Goal: Task Accomplishment & Management: Complete application form

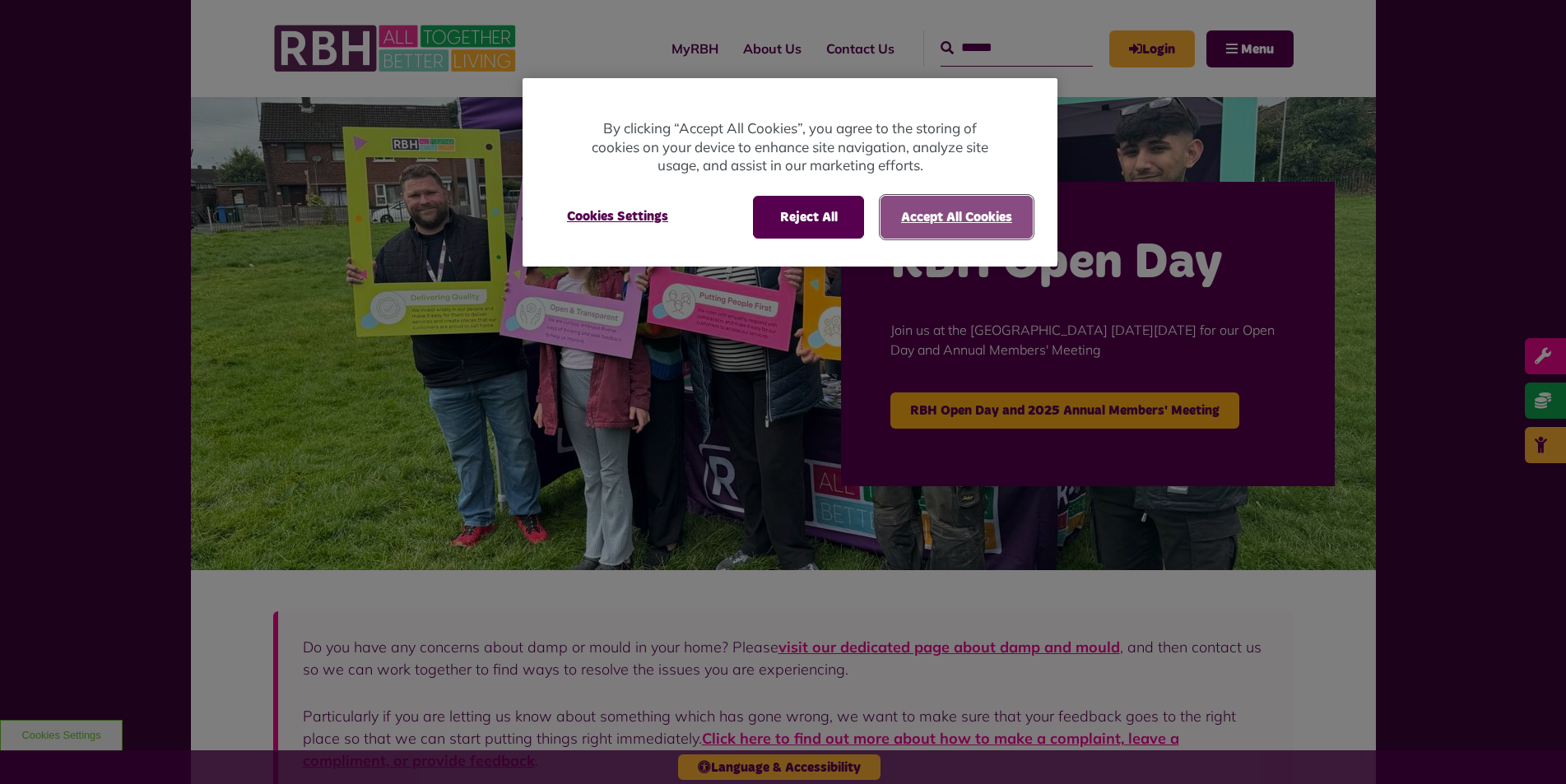
click at [946, 222] on button "Accept All Cookies" at bounding box center [957, 216] width 152 height 43
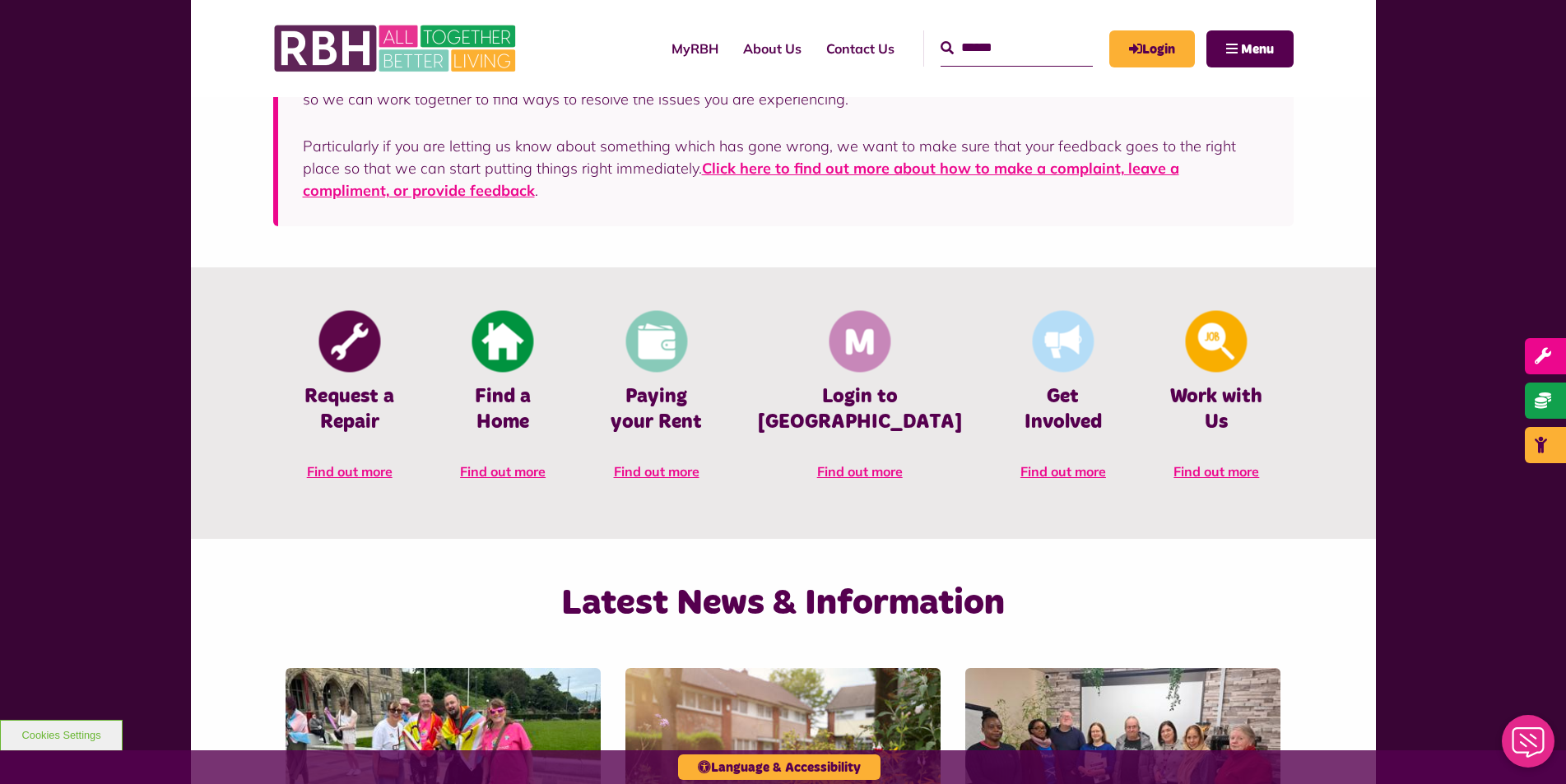
scroll to position [576, 0]
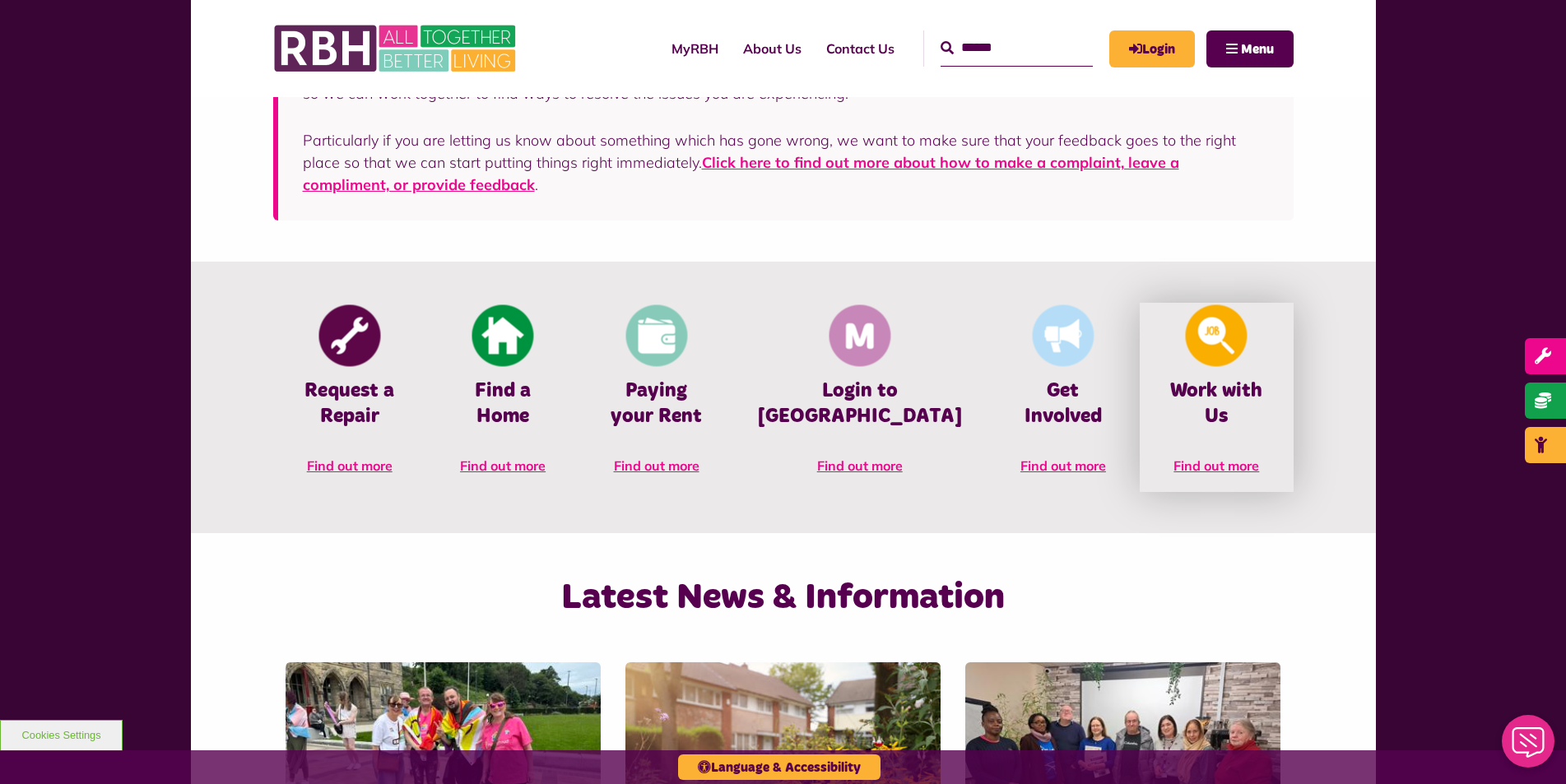
click at [1204, 393] on h4 "Work with Us" at bounding box center [1216, 404] width 103 height 51
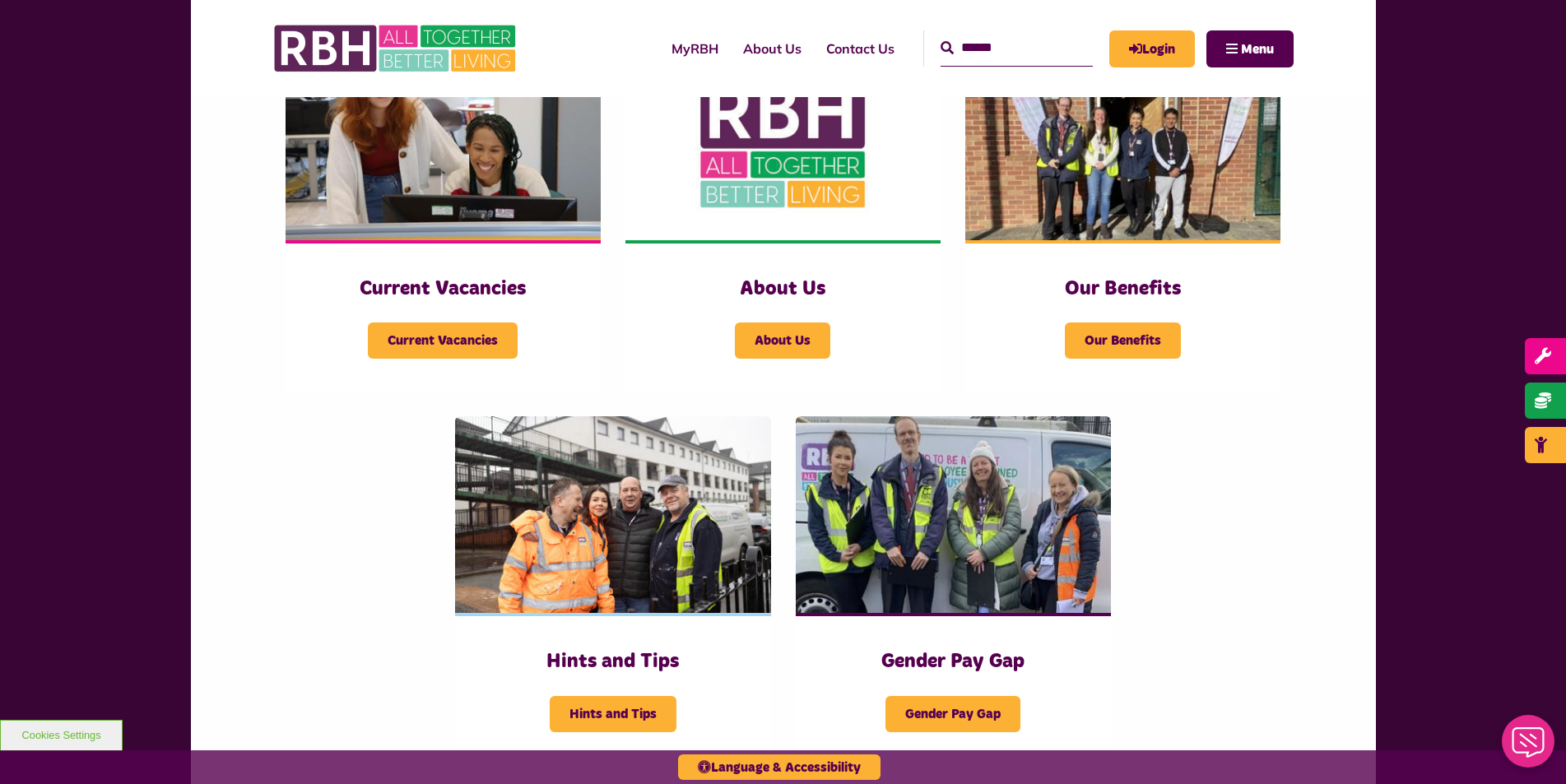
scroll to position [247, 0]
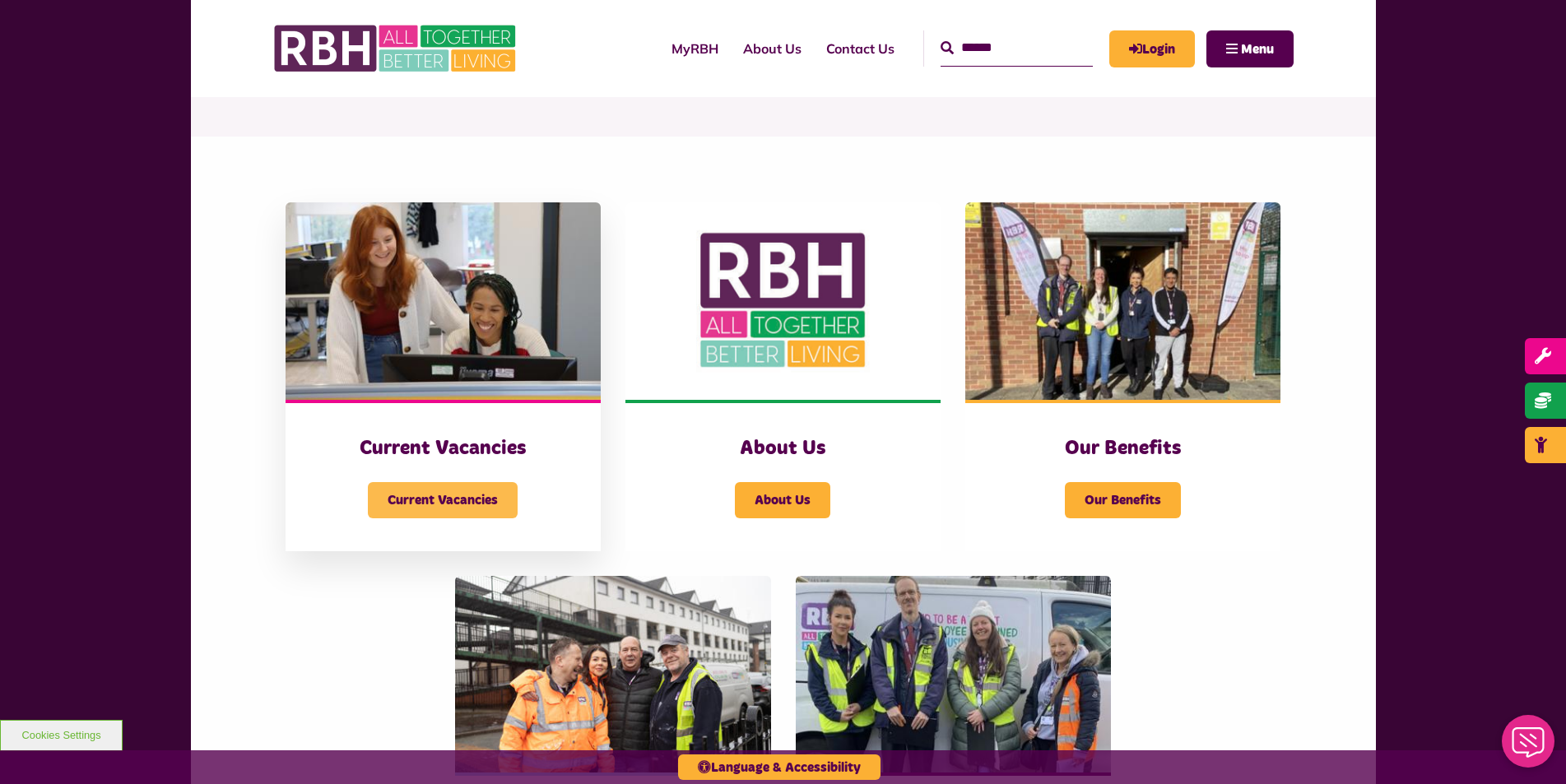
click at [415, 493] on span "Current Vacancies" at bounding box center [443, 499] width 150 height 36
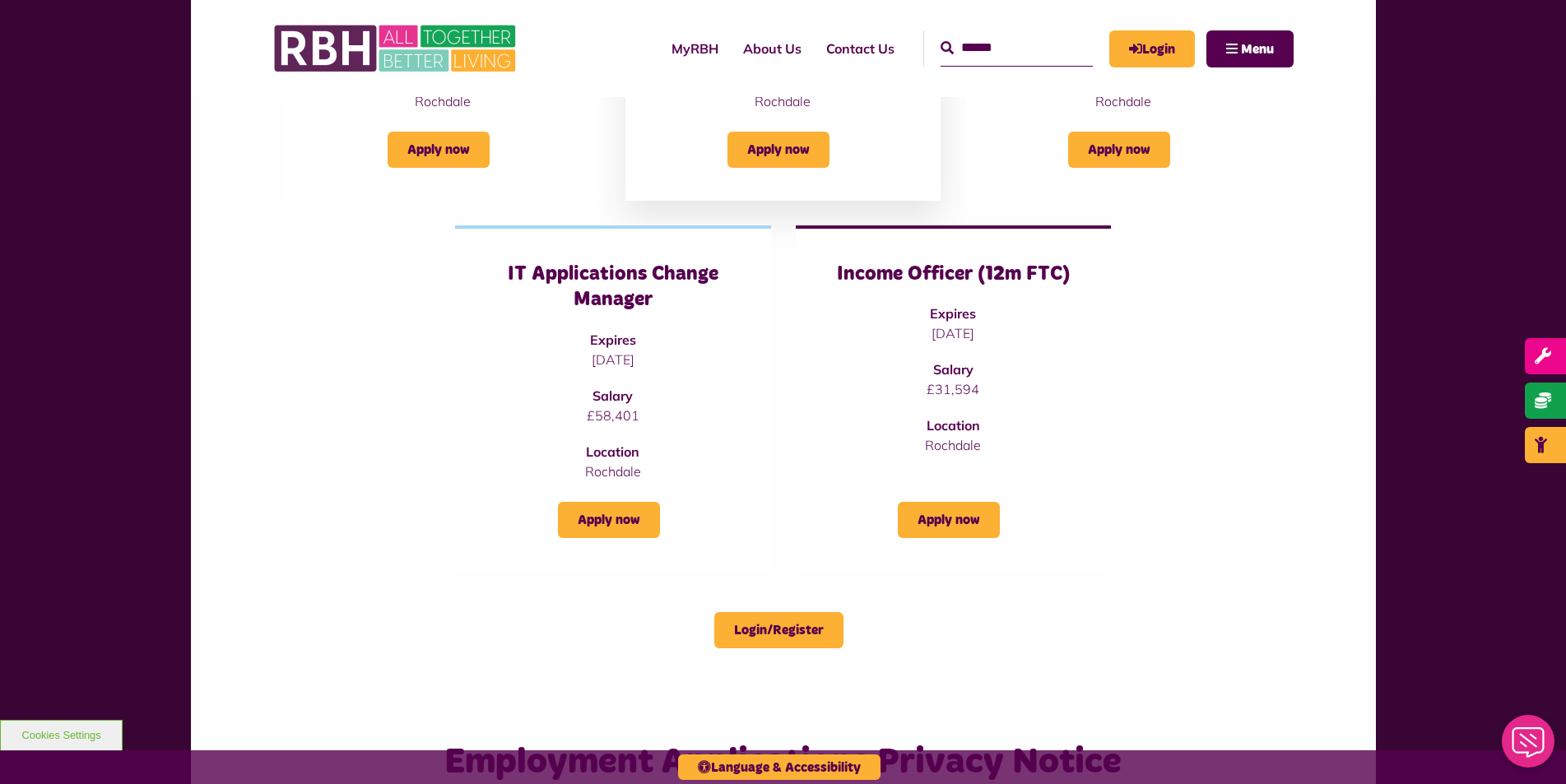
scroll to position [493, 0]
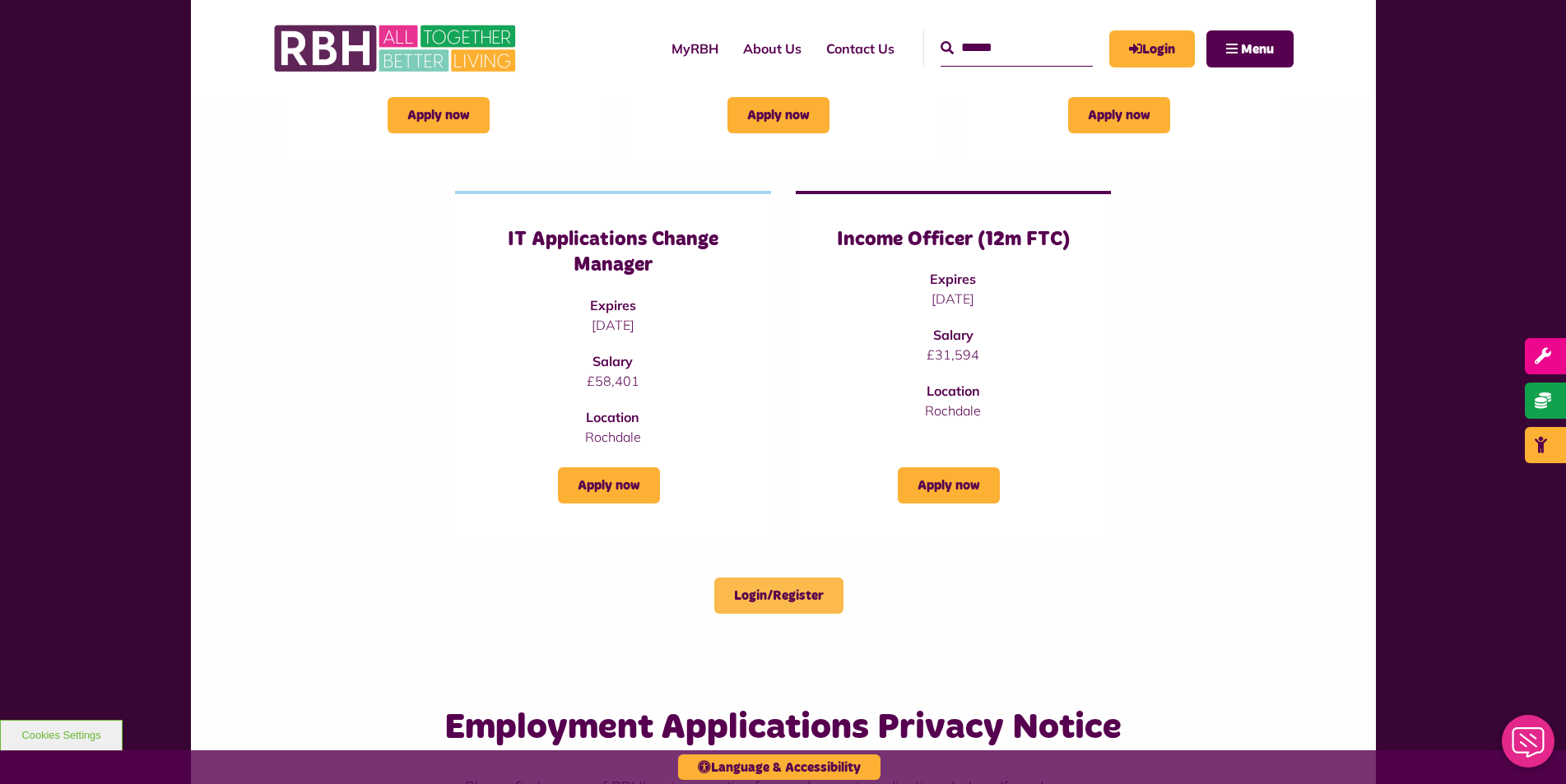
click at [793, 591] on link "Login/Register" at bounding box center [778, 595] width 129 height 36
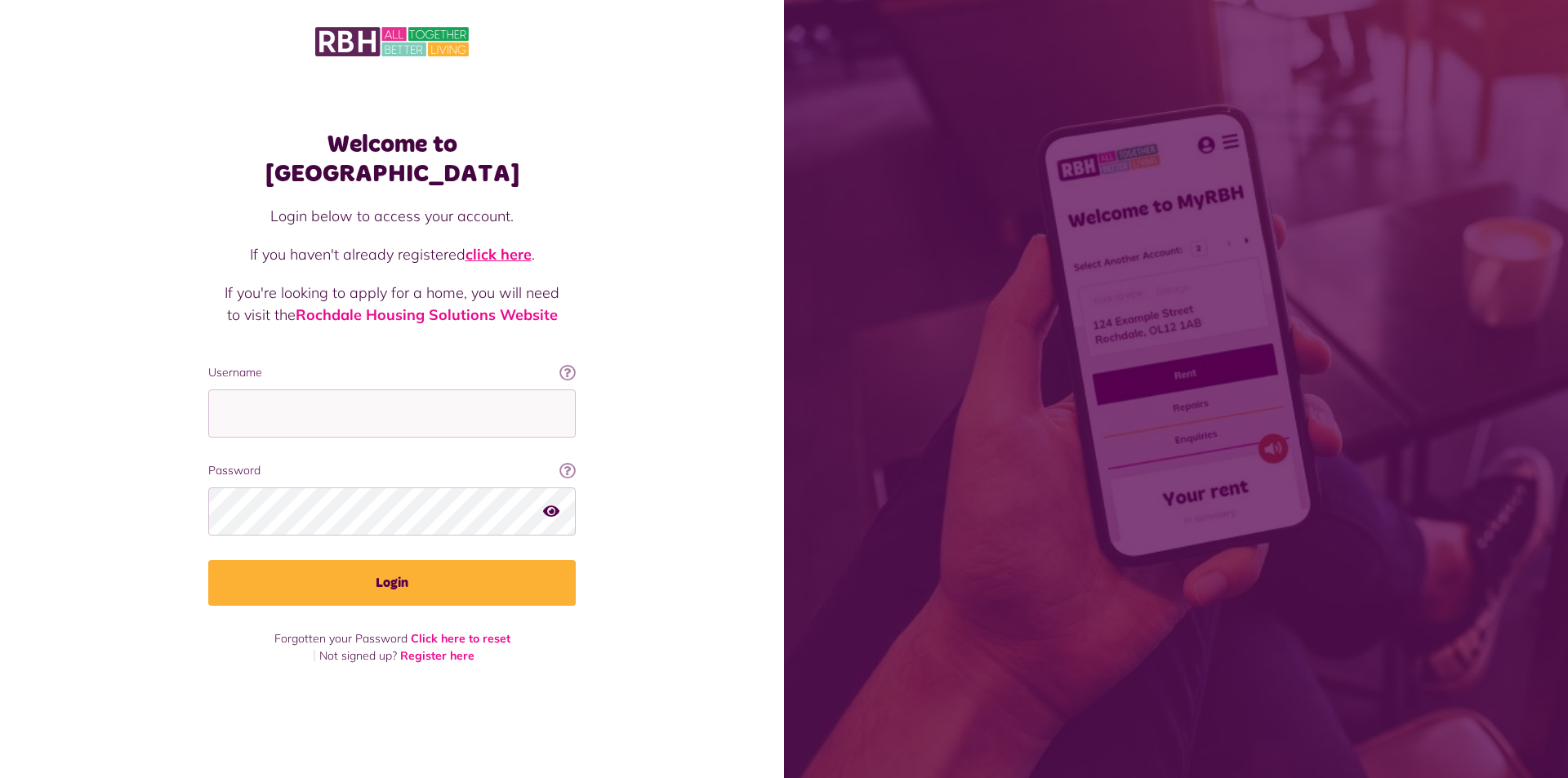
click at [492, 245] on link "click here" at bounding box center [498, 255] width 66 height 19
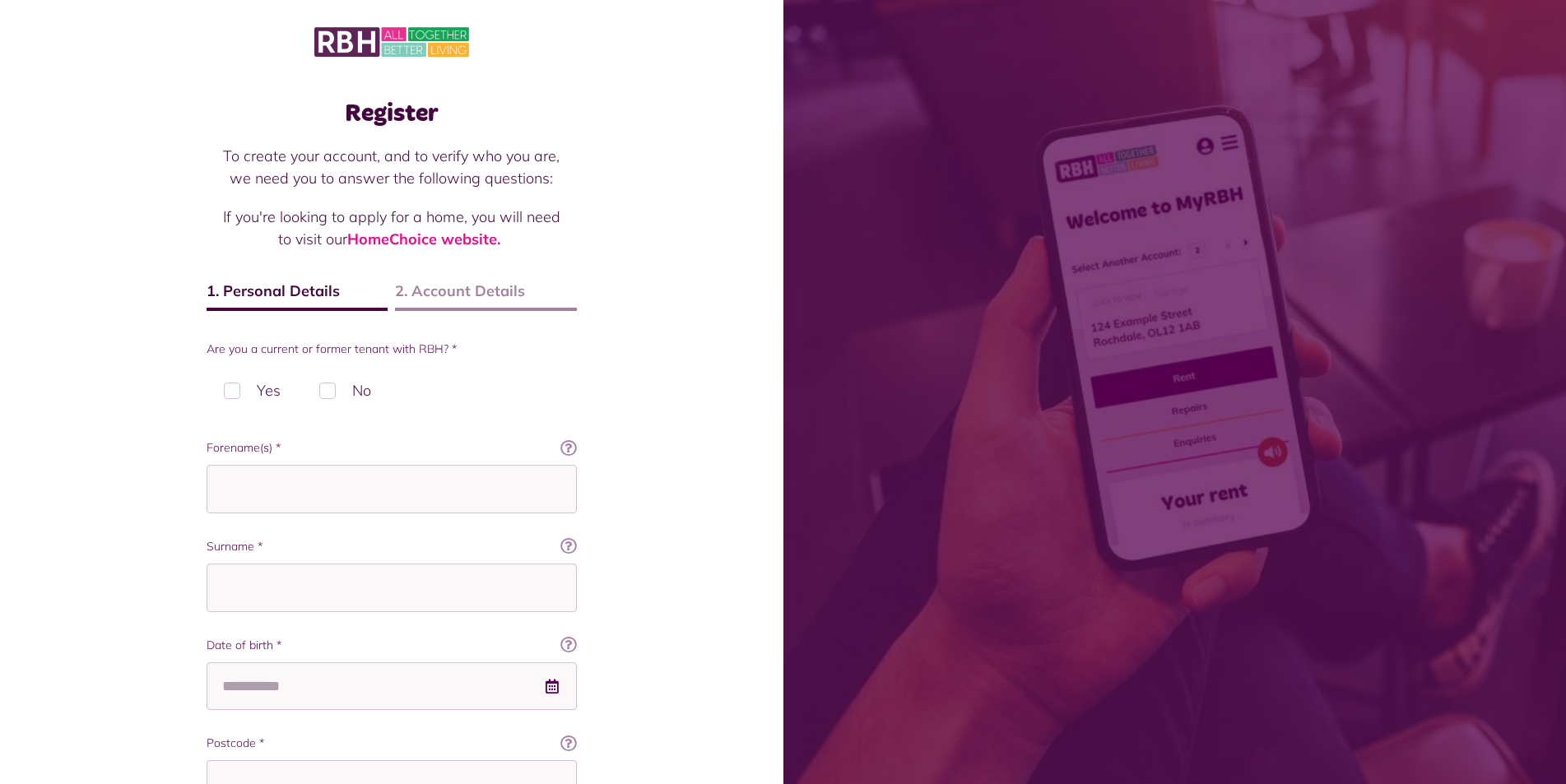
click at [234, 389] on label "Yes" at bounding box center [252, 390] width 91 height 48
click at [328, 392] on label "No" at bounding box center [345, 390] width 87 height 48
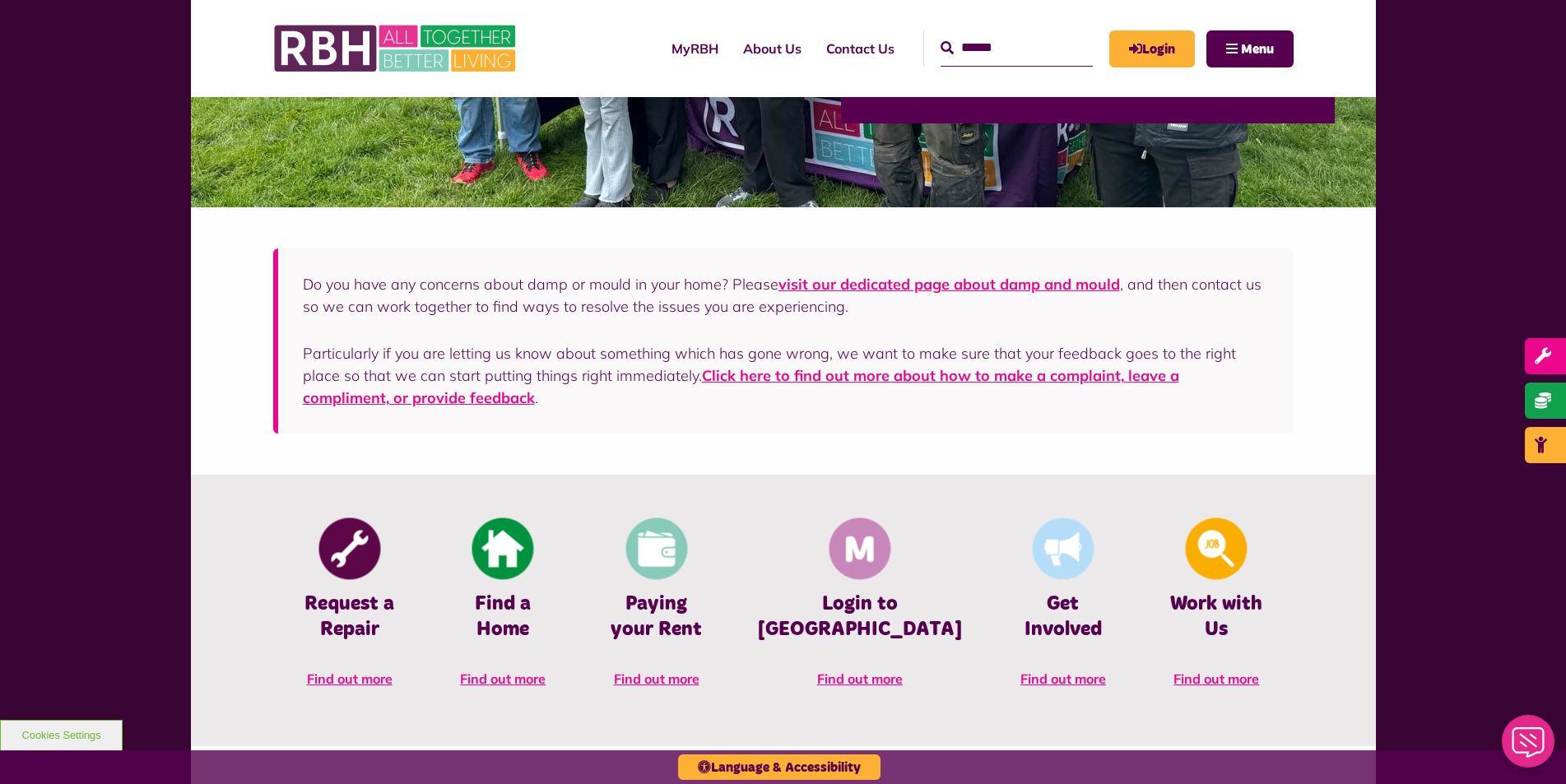
scroll to position [412, 0]
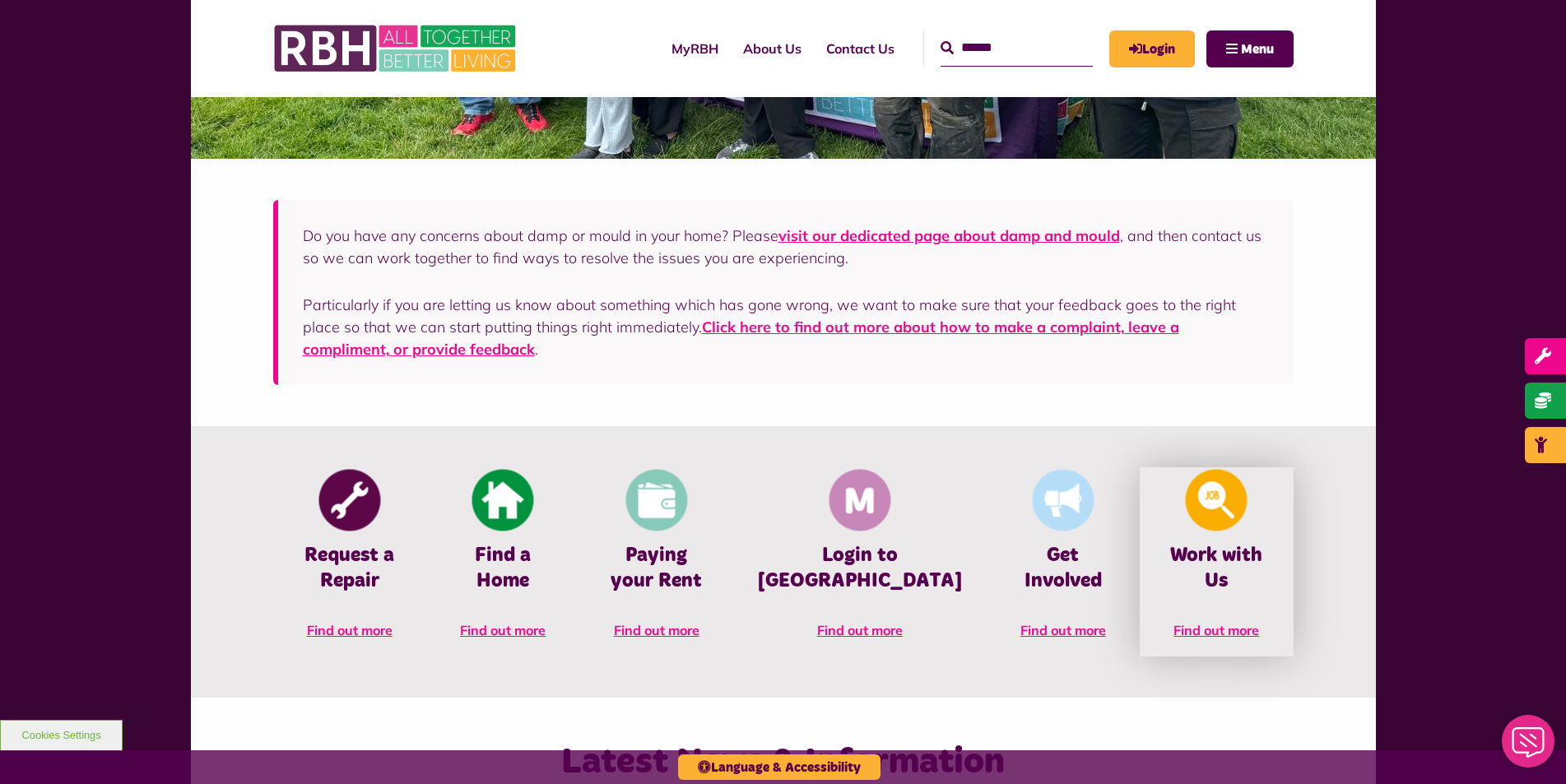
click at [1202, 546] on h4 "Work with Us" at bounding box center [1216, 569] width 103 height 51
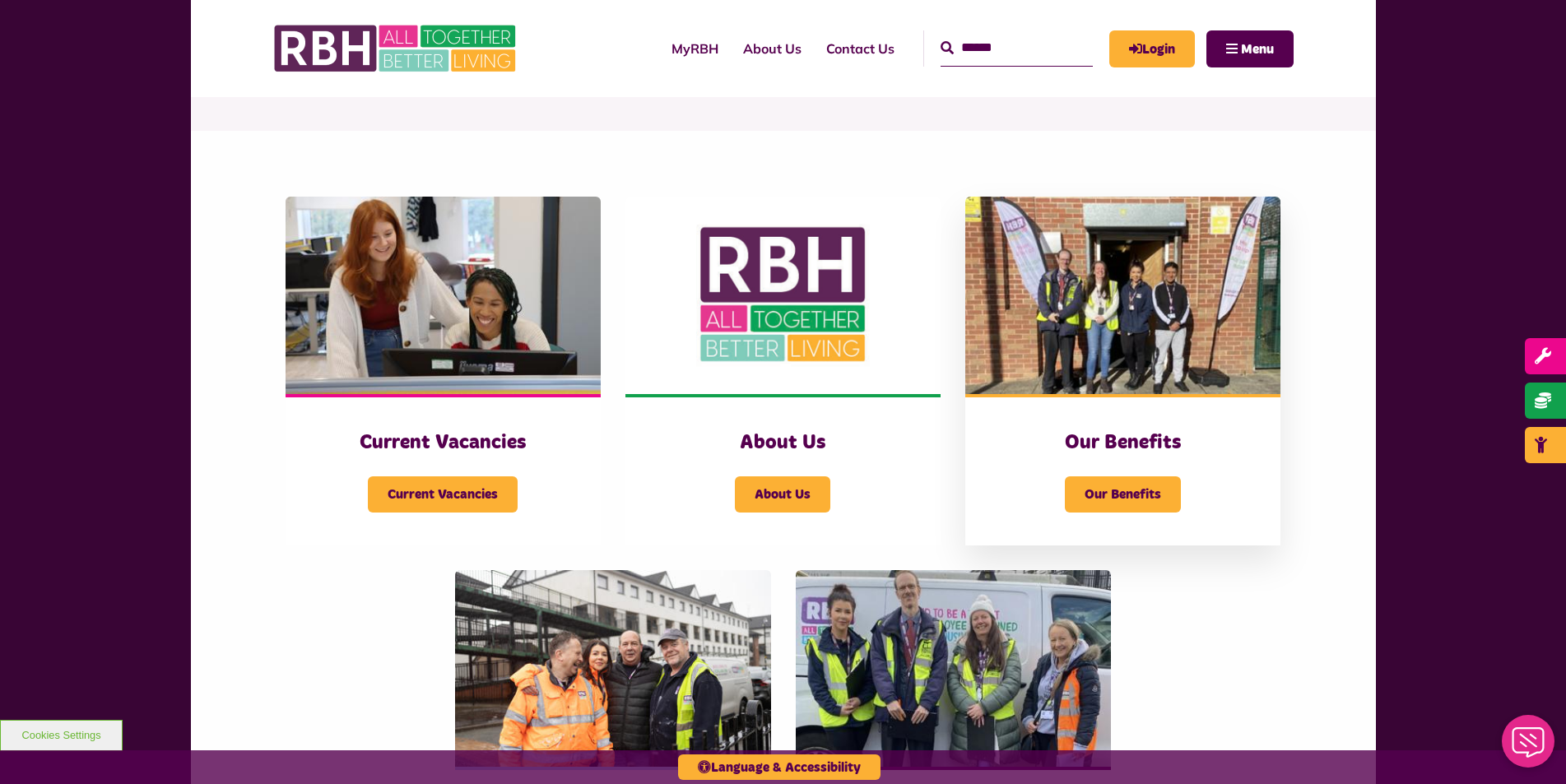
scroll to position [493, 0]
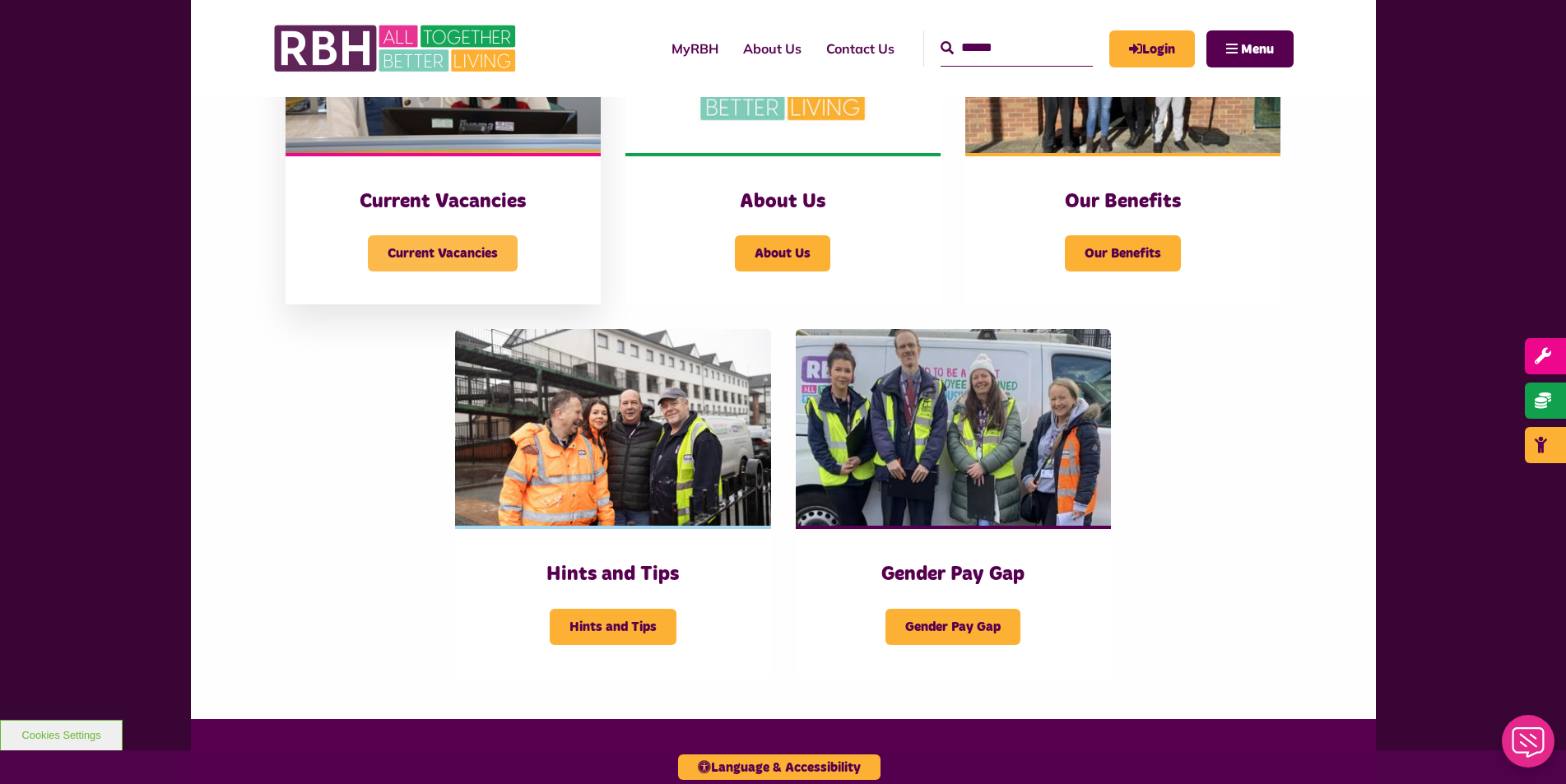
click at [435, 254] on span "Current Vacancies" at bounding box center [443, 253] width 150 height 36
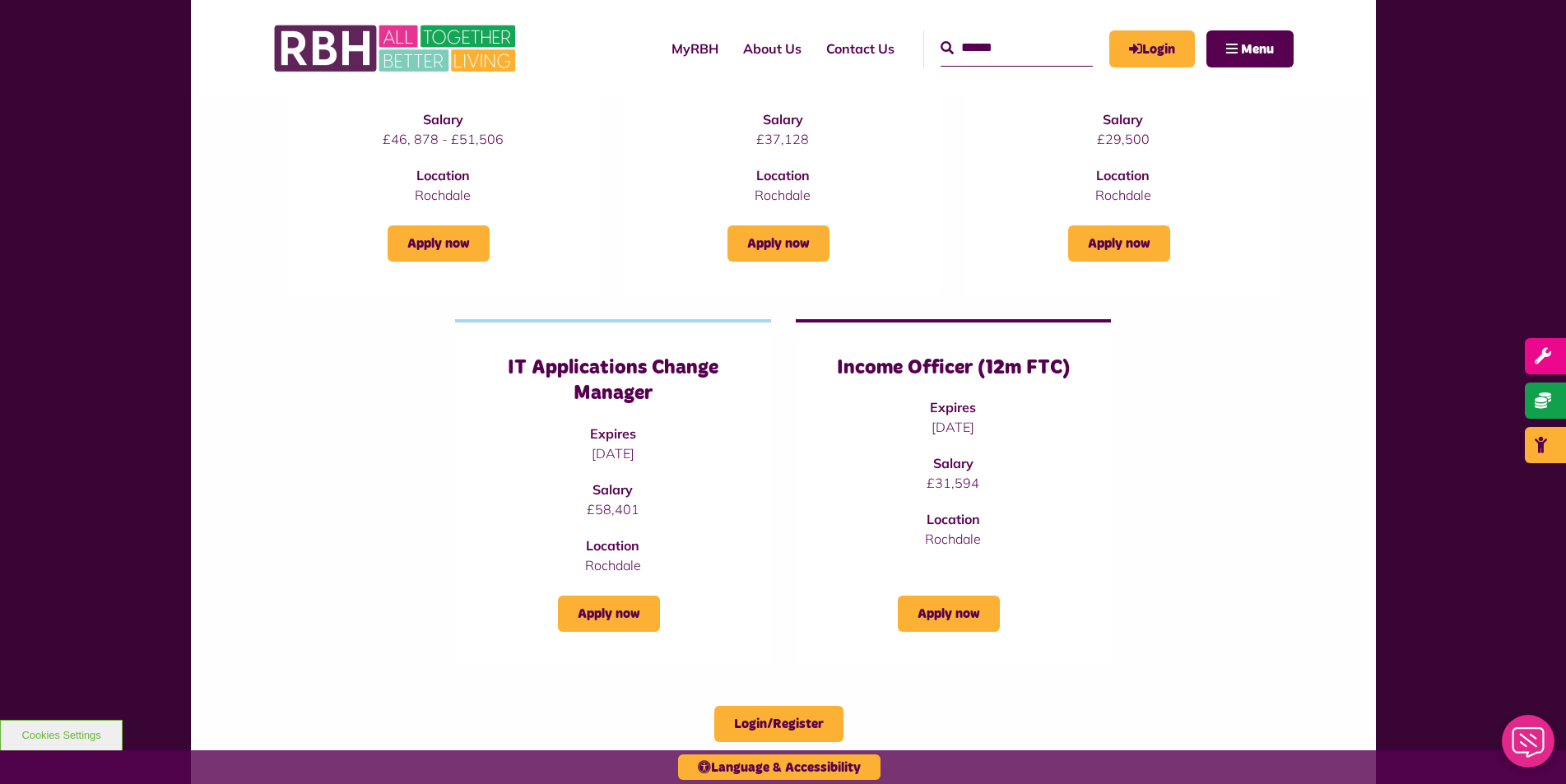
scroll to position [412, 0]
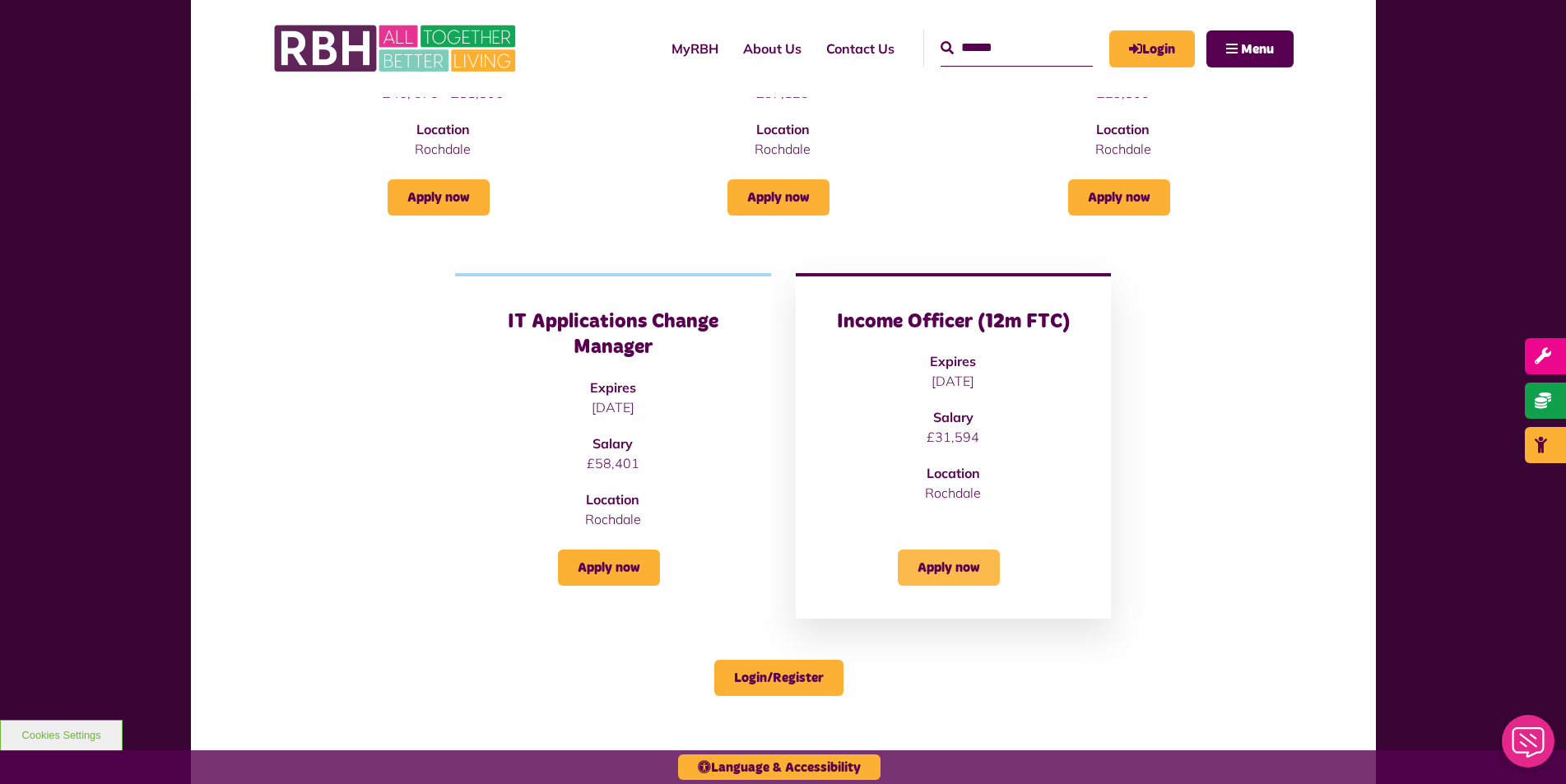
click at [972, 562] on link "Apply now" at bounding box center [949, 567] width 102 height 36
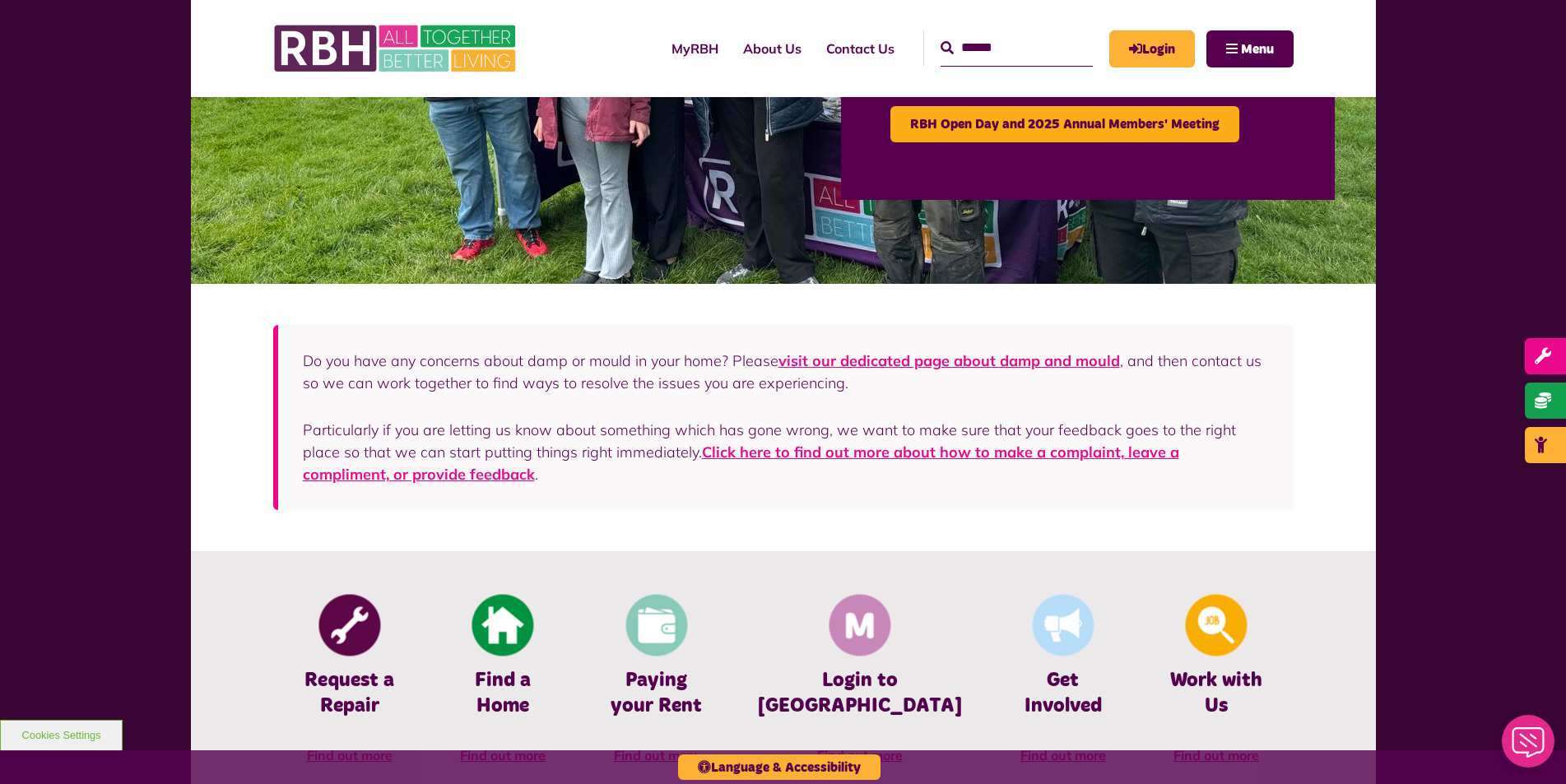
scroll to position [493, 0]
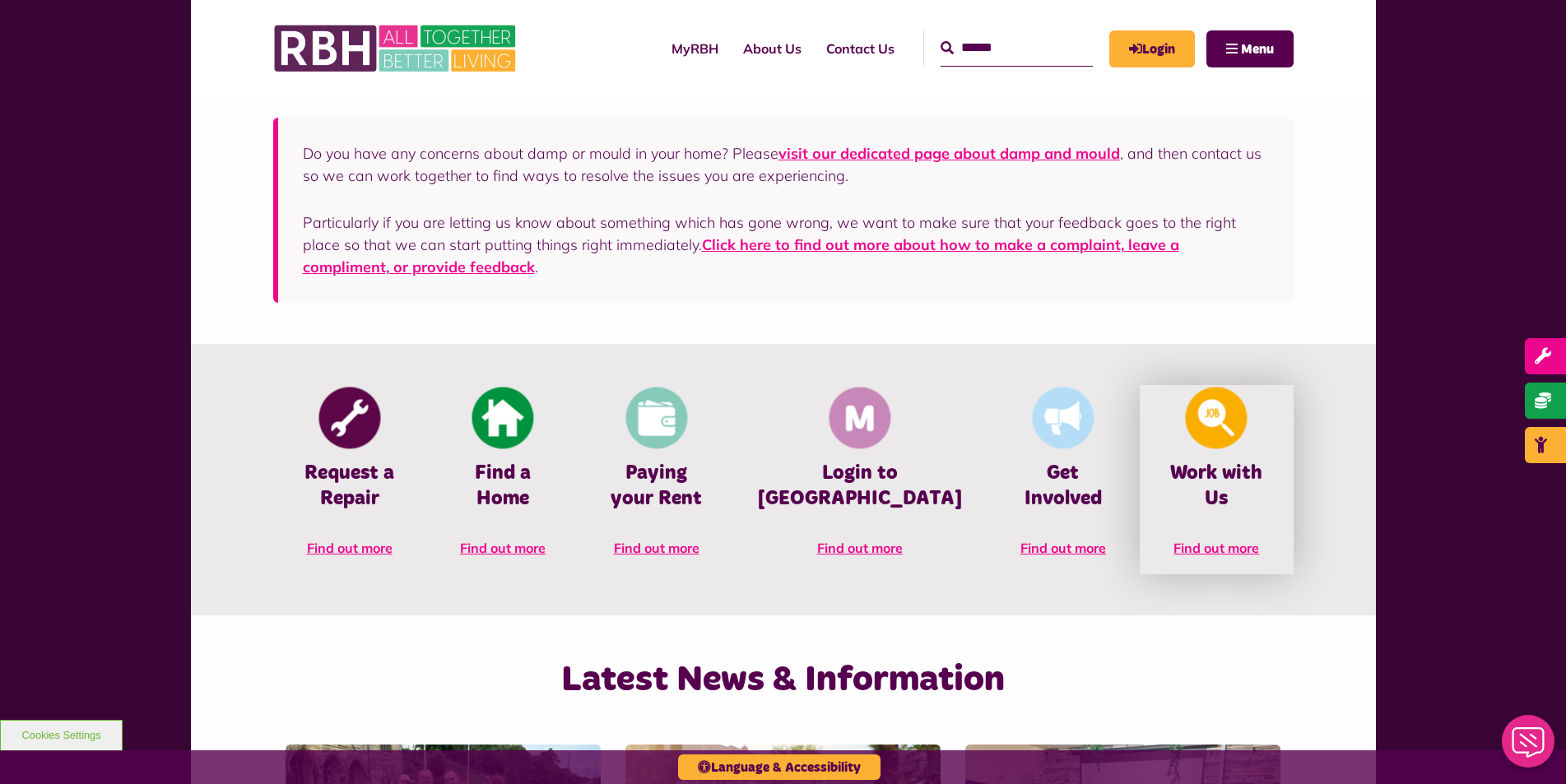
click at [1194, 470] on h4 "Work with Us" at bounding box center [1216, 486] width 103 height 51
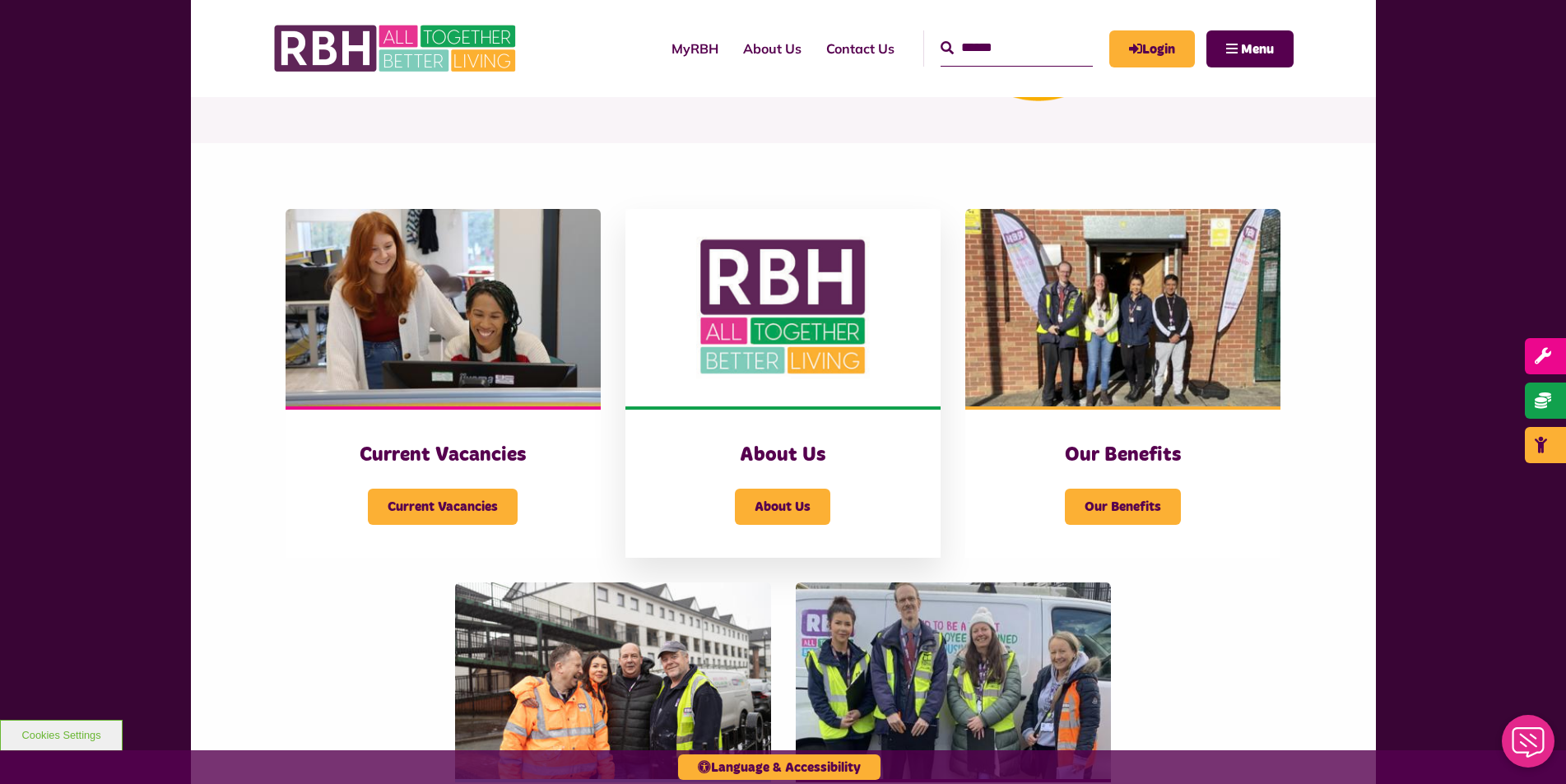
scroll to position [247, 0]
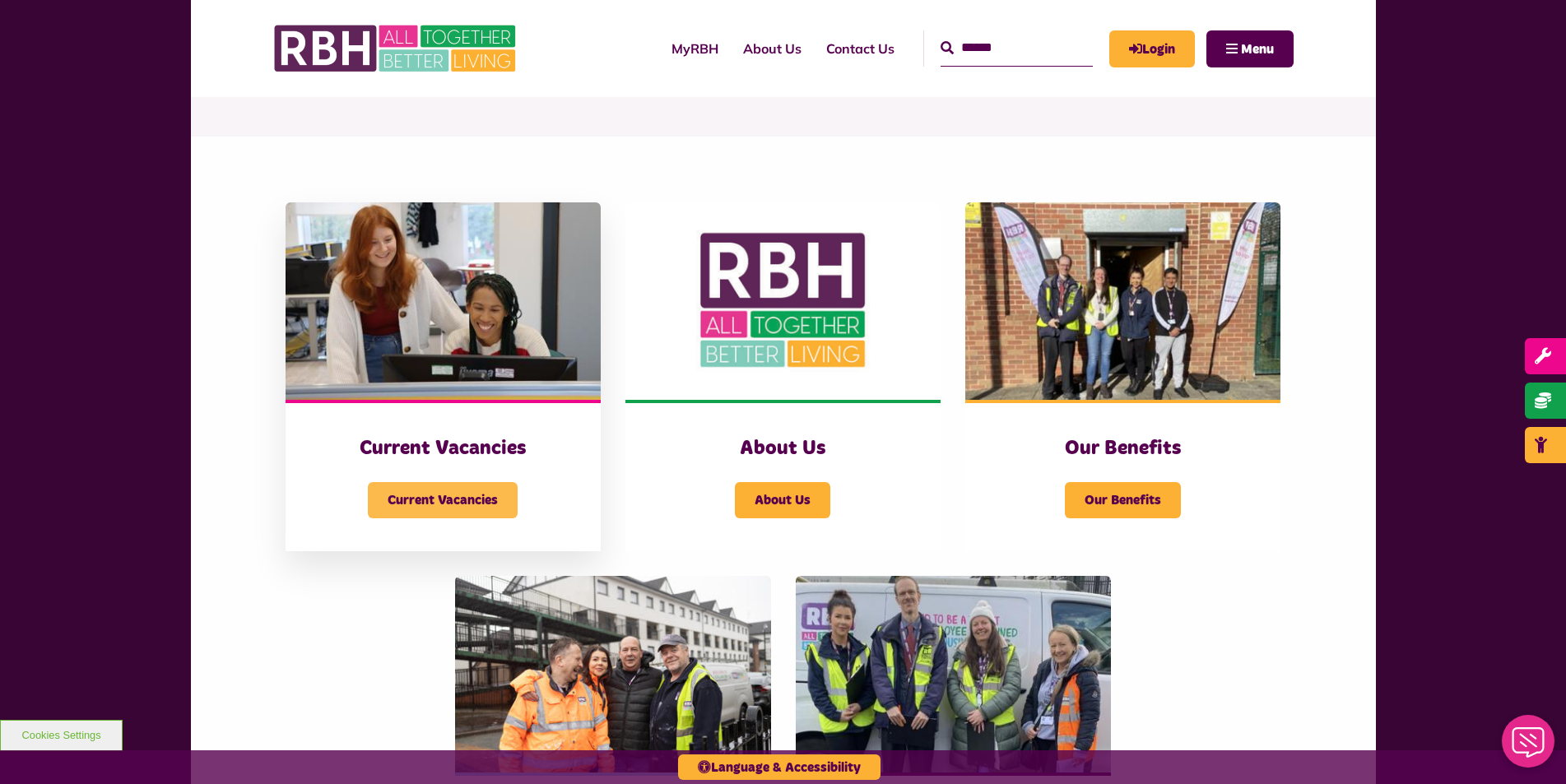
click at [458, 489] on span "Current Vacancies" at bounding box center [443, 499] width 150 height 36
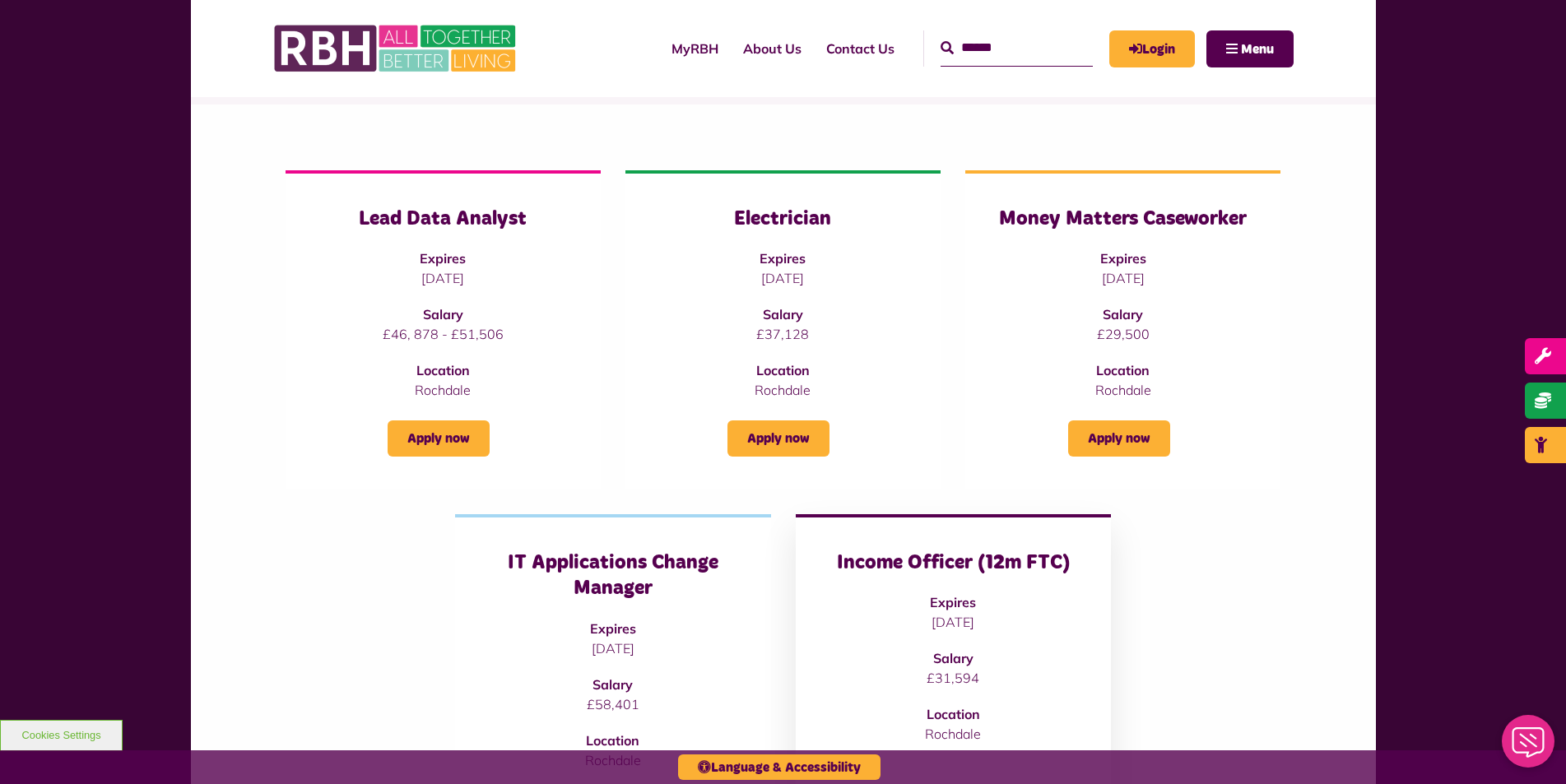
scroll to position [412, 0]
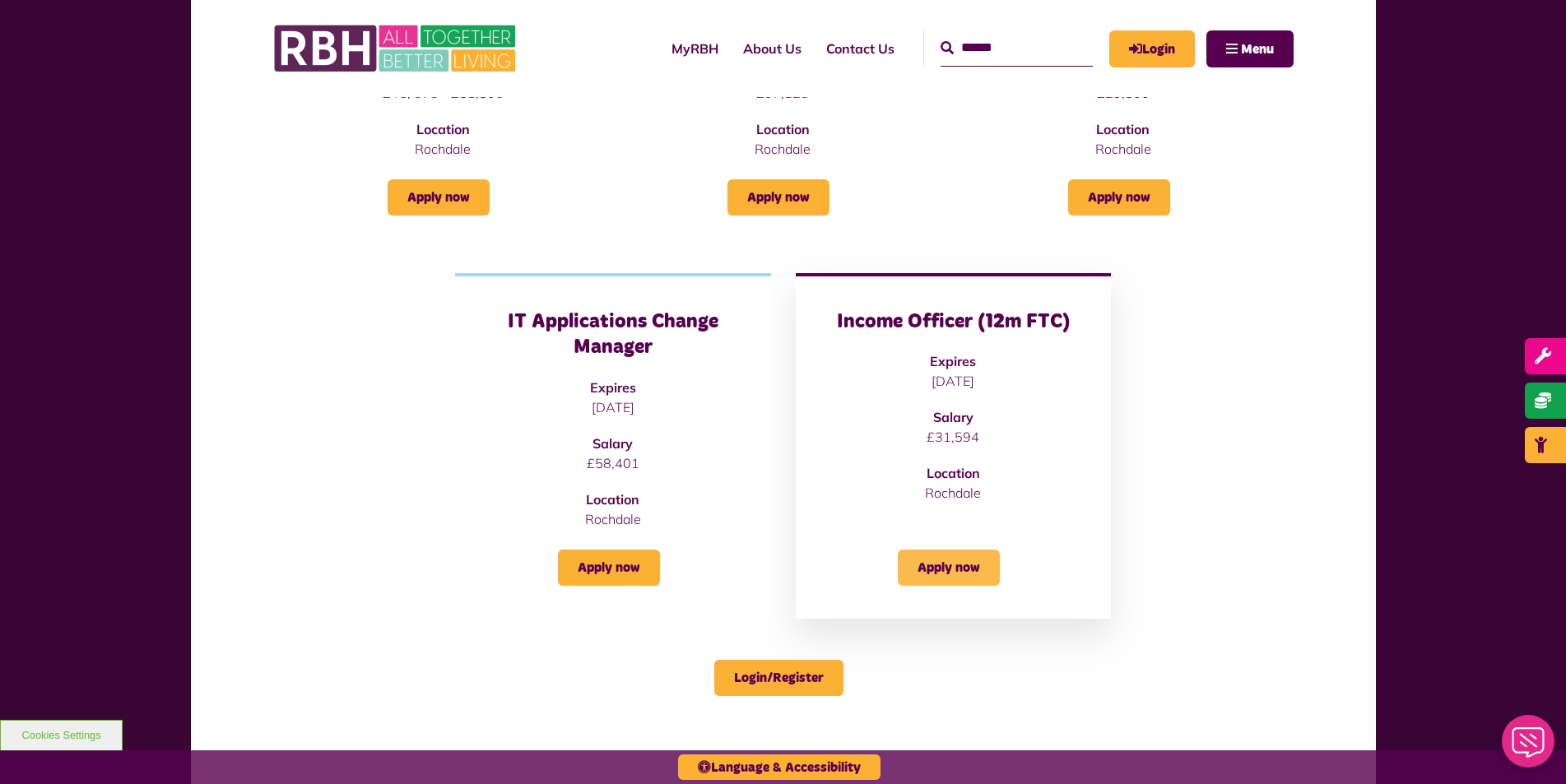
click at [964, 561] on link "Apply now" at bounding box center [949, 567] width 102 height 36
